Goal: Complete application form: Complete application form

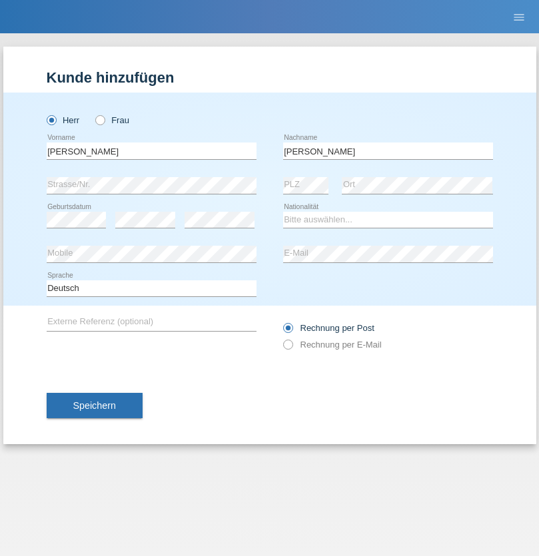
type input "[PERSON_NAME]"
select select "CH"
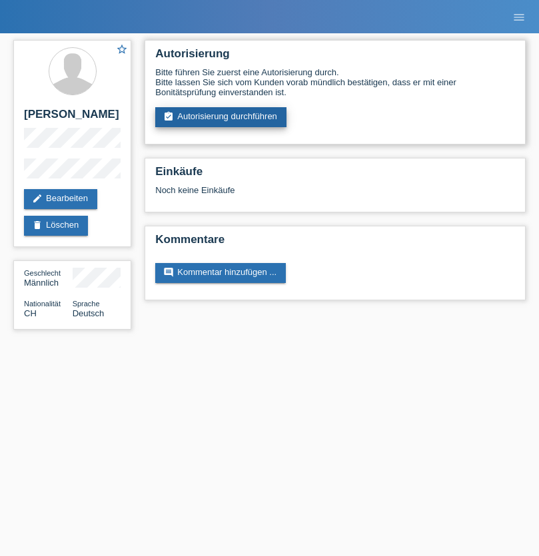
click at [221, 117] on link "assignment_turned_in Autorisierung durchführen" at bounding box center [220, 117] width 131 height 20
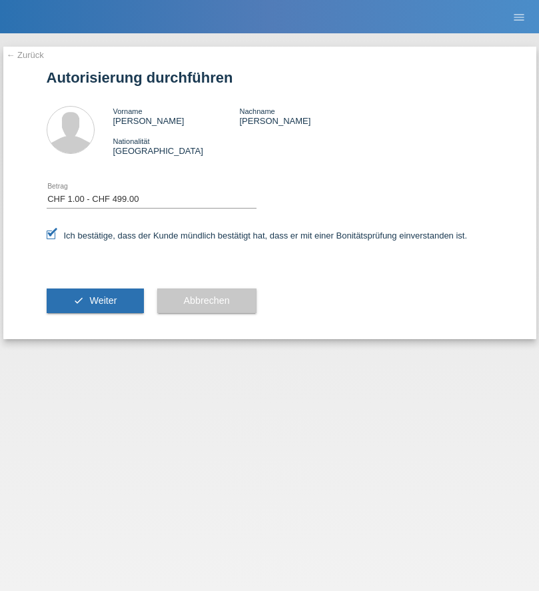
select select "1"
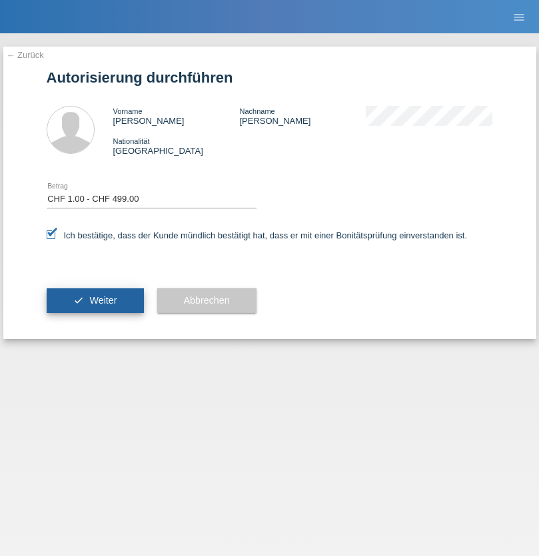
click at [95, 300] on span "Weiter" at bounding box center [102, 300] width 27 height 11
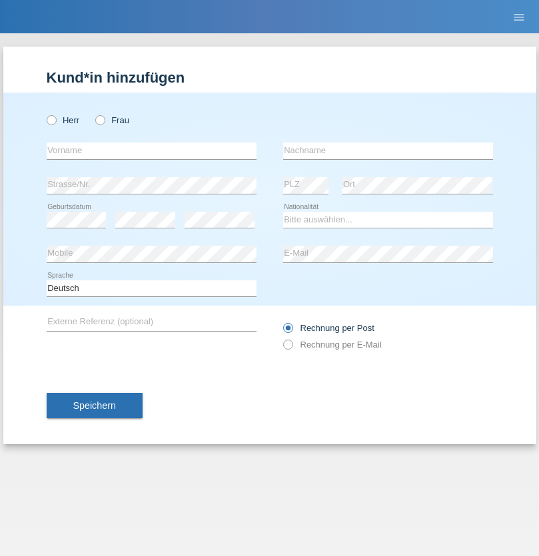
radio input "true"
click at [151, 151] on input "text" at bounding box center [152, 151] width 210 height 17
type input "[PERSON_NAME]"
click at [388, 151] on input "text" at bounding box center [388, 151] width 210 height 17
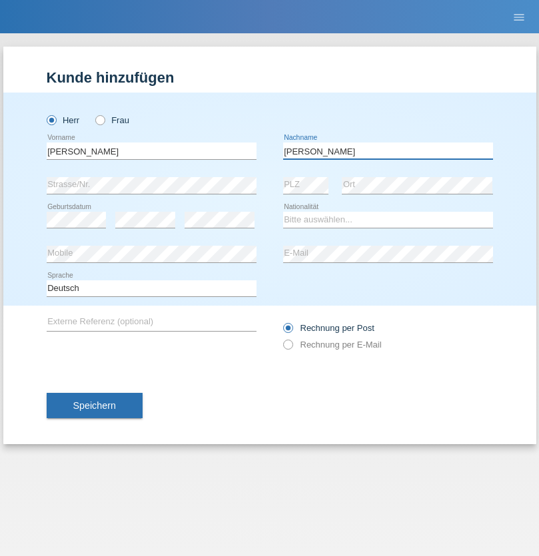
type input "[PERSON_NAME]"
select select "CH"
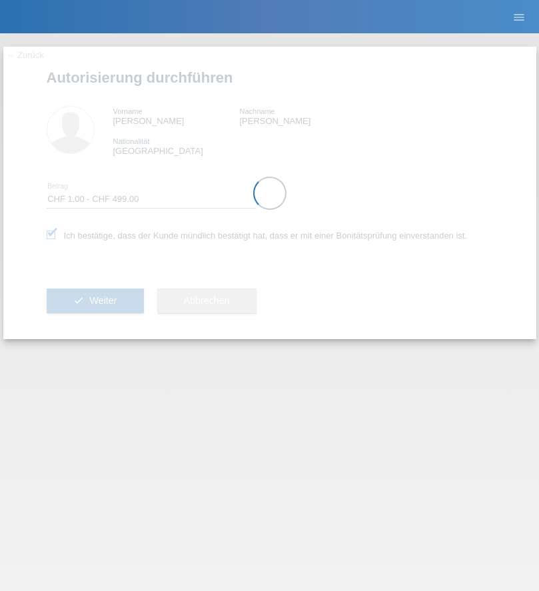
select select "1"
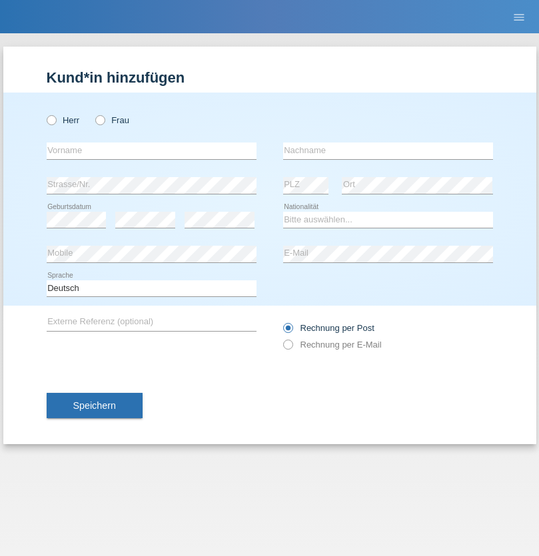
radio input "true"
click at [151, 151] on input "text" at bounding box center [152, 151] width 210 height 17
type input "[PERSON_NAME] / [PERSON_NAME]"
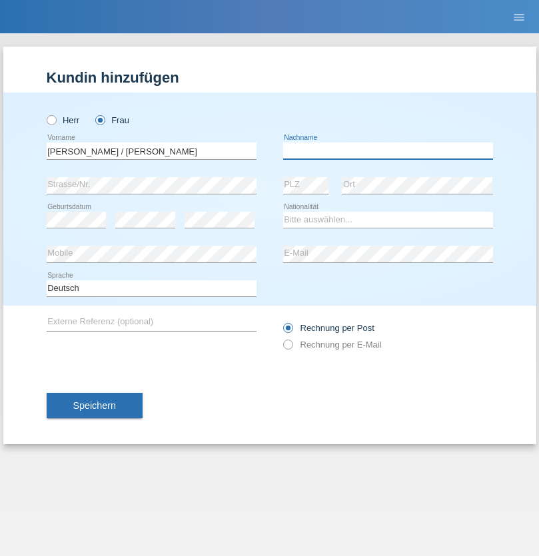
click at [388, 151] on input "text" at bounding box center [388, 151] width 210 height 17
type input "Baranovicova / Vasil"
select select "SK"
select select "C"
select select "01"
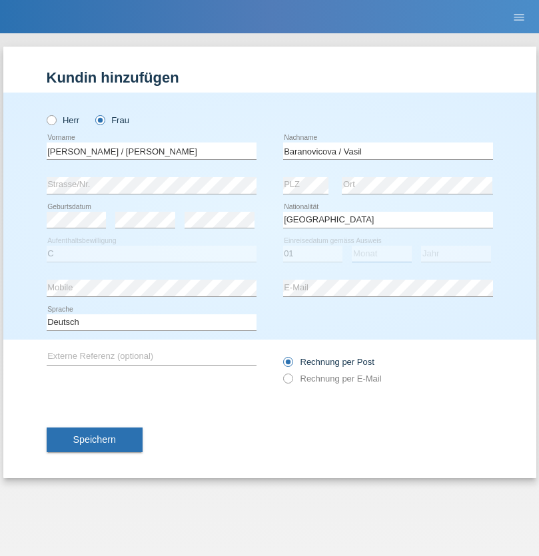
select select "04"
select select "2021"
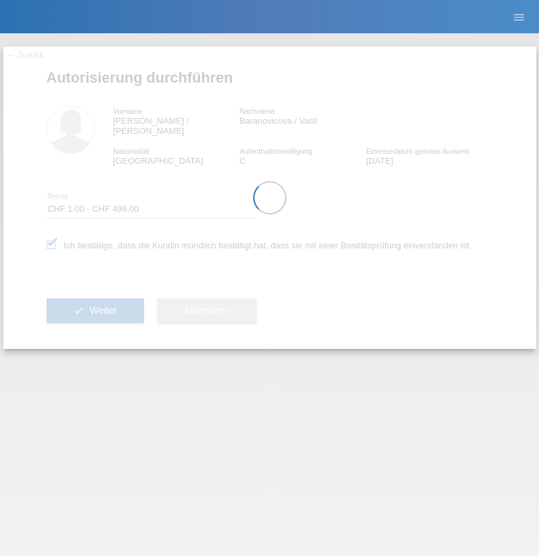
select select "1"
